Goal: Find specific page/section: Find specific page/section

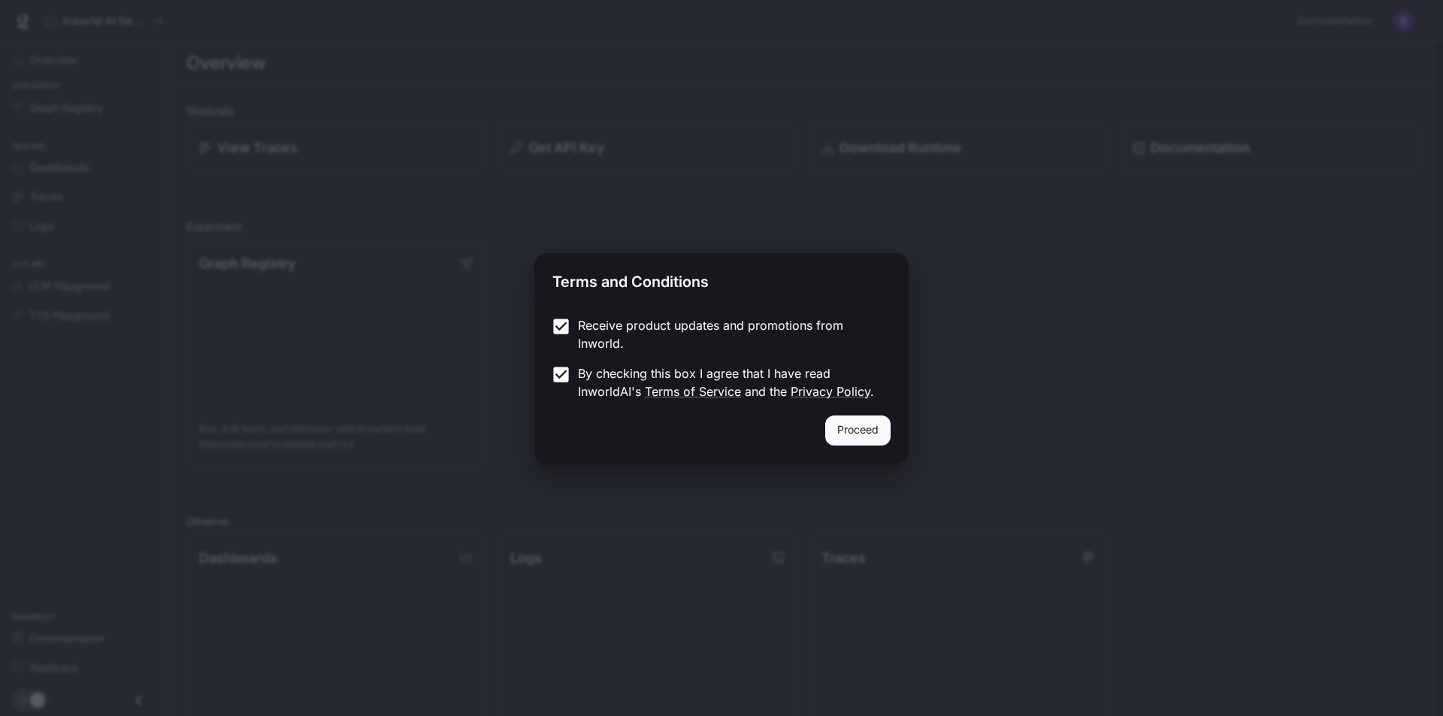
click at [846, 433] on button "Proceed" at bounding box center [857, 430] width 65 height 30
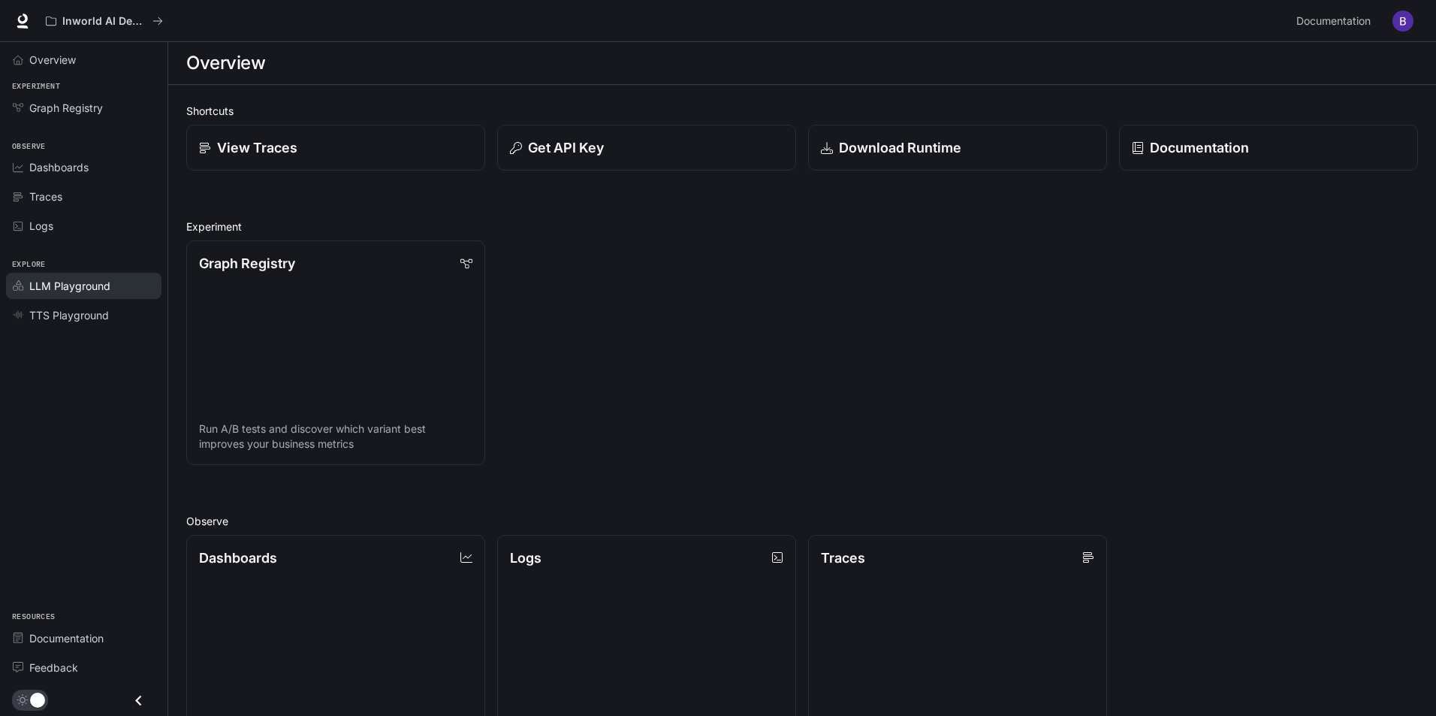
click at [66, 288] on span "LLM Playground" at bounding box center [69, 286] width 81 height 16
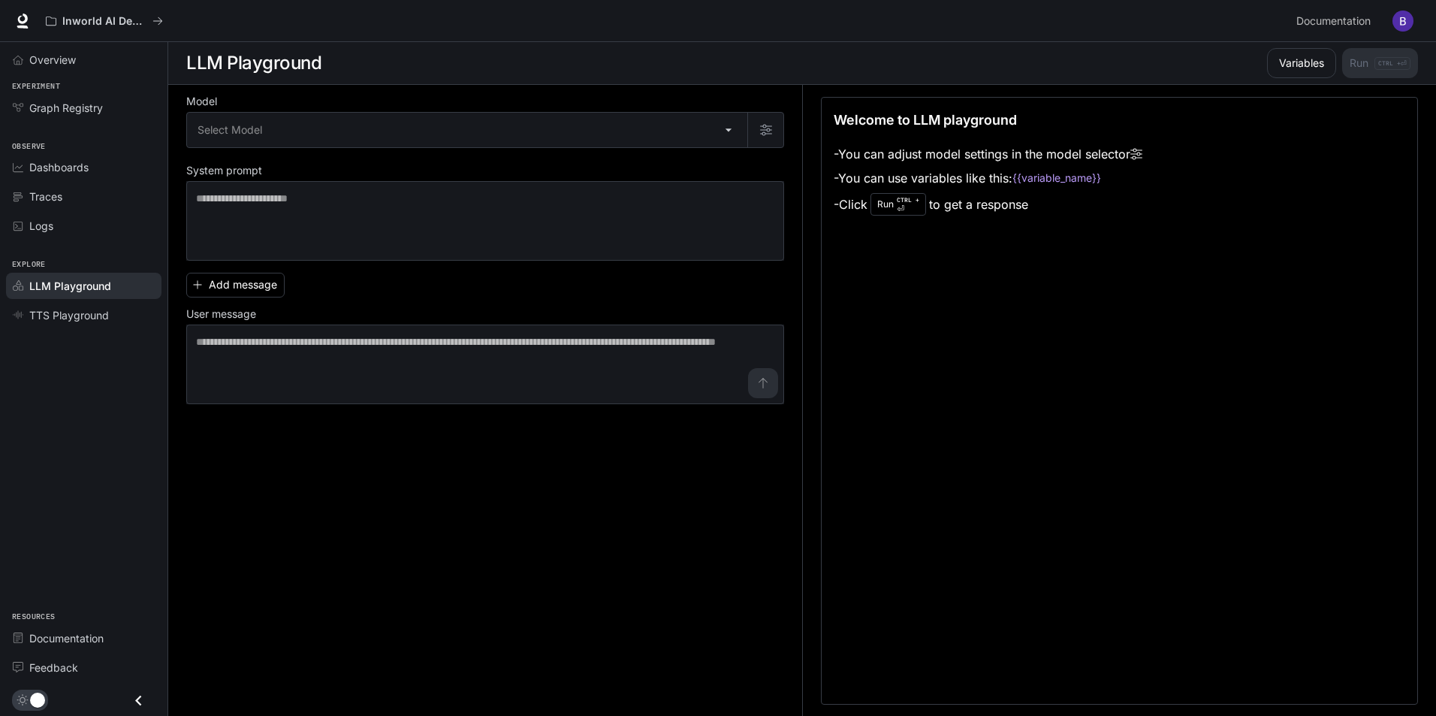
drag, startPoint x: 597, startPoint y: 460, endPoint x: 431, endPoint y: 506, distance: 172.2
click at [431, 506] on div "Model Select Model ​ System prompt * ​ Add message User message * ​" at bounding box center [494, 401] width 616 height 632
click at [83, 194] on div "Traces" at bounding box center [91, 197] width 125 height 16
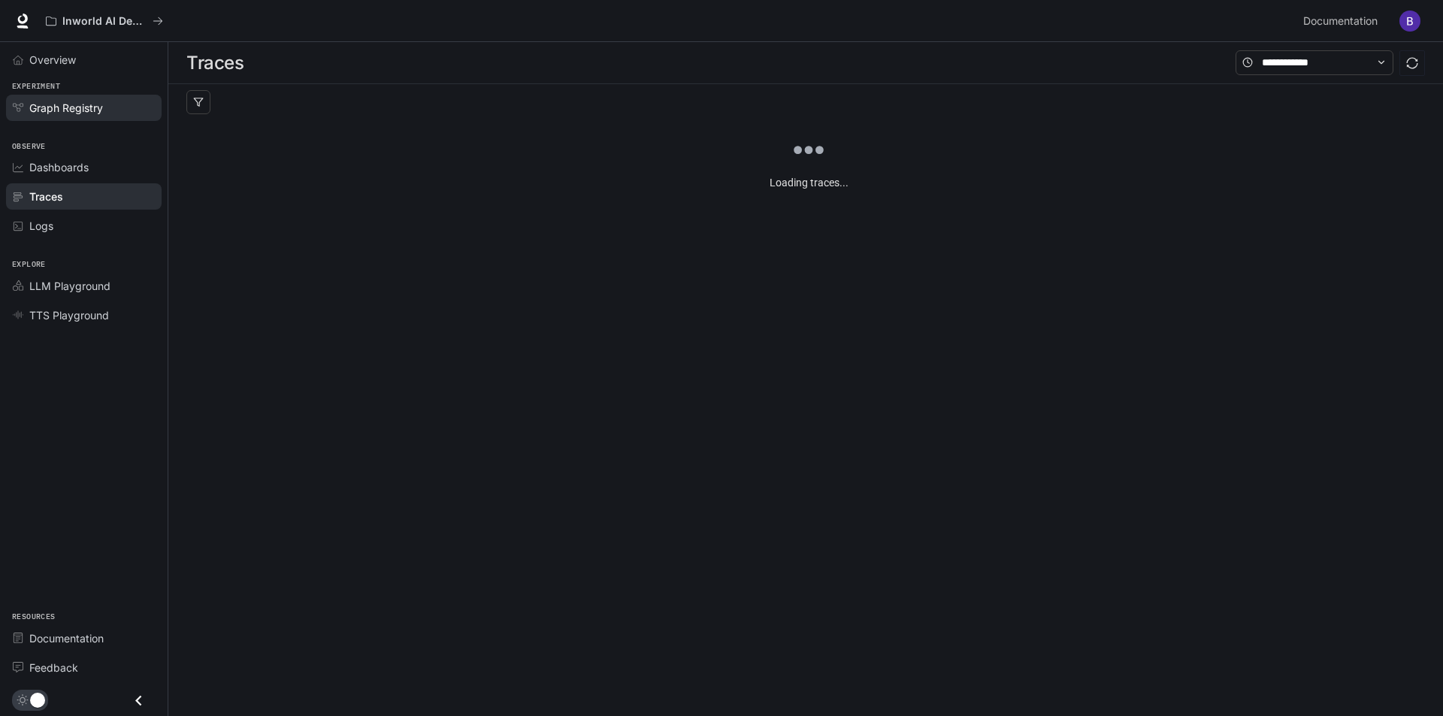
click at [96, 105] on span "Graph Registry" at bounding box center [66, 108] width 74 height 16
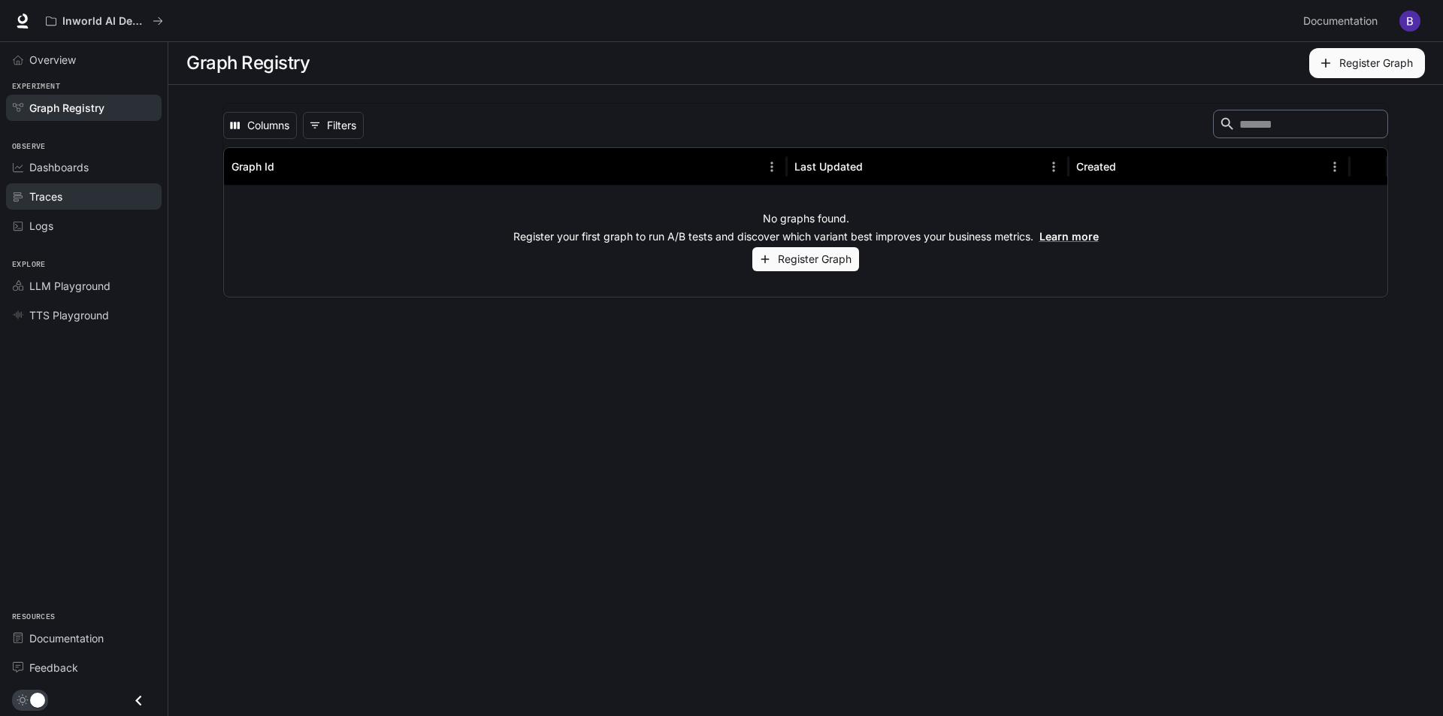
click at [82, 198] on div "Traces" at bounding box center [91, 197] width 125 height 16
